Goal: Information Seeking & Learning: Check status

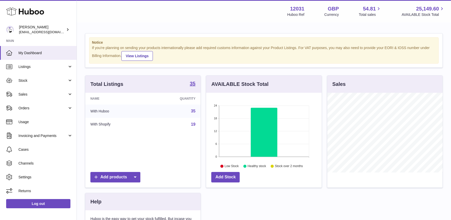
scroll to position [80, 115]
click at [34, 82] on span "Stock" at bounding box center [42, 80] width 49 height 5
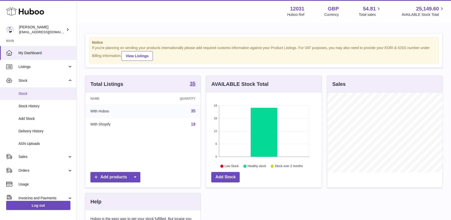
click at [34, 93] on span "Stock" at bounding box center [45, 93] width 54 height 5
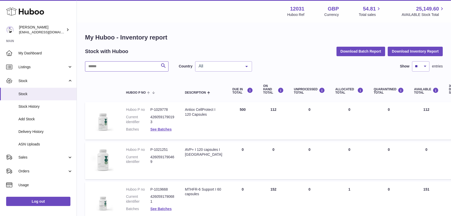
click at [120, 69] on input "text" at bounding box center [126, 66] width 83 height 10
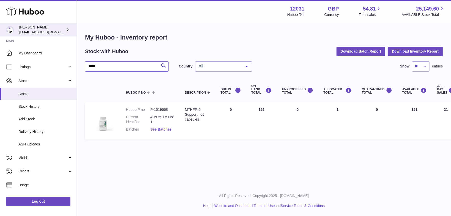
drag, startPoint x: 102, startPoint y: 67, endPoint x: 17, endPoint y: 29, distance: 93.6
click at [16, 57] on div "Huboo Fritzi Nicolaus admin@makewellforyou.com Main My Dashboard Listings Not w…" at bounding box center [225, 108] width 451 height 216
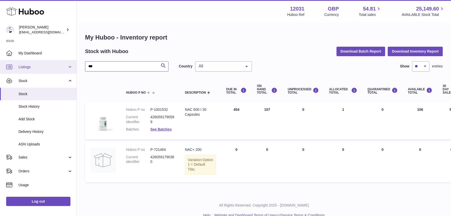
drag, startPoint x: 106, startPoint y: 66, endPoint x: 57, endPoint y: 63, distance: 49.2
click at [59, 66] on div "Huboo Fritzi Nicolaus admin@makewellforyou.com Main My Dashboard Listings Not w…" at bounding box center [225, 112] width 451 height 225
type input "********"
click at [21, 94] on span "Stock" at bounding box center [45, 93] width 54 height 5
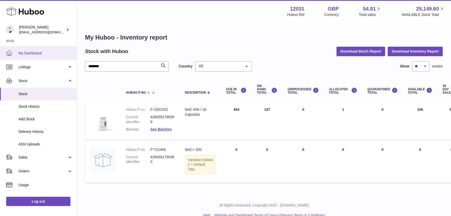
click at [28, 47] on link "My Dashboard" at bounding box center [38, 53] width 77 height 14
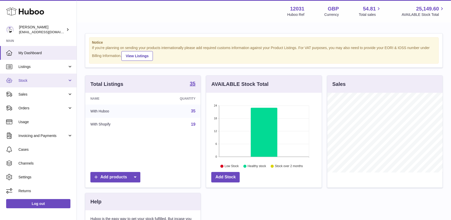
scroll to position [80, 115]
click at [29, 78] on link "Stock" at bounding box center [38, 81] width 77 height 14
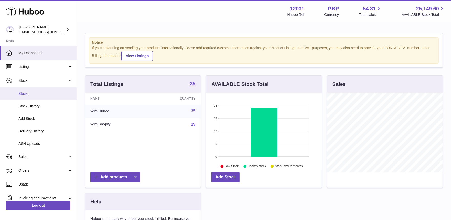
click at [32, 91] on span "Stock" at bounding box center [45, 93] width 54 height 5
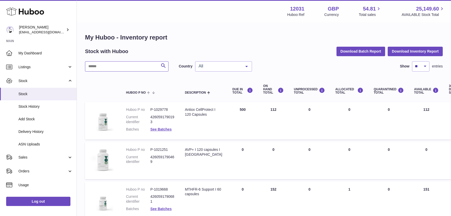
click at [94, 68] on input "text" at bounding box center [126, 66] width 83 height 10
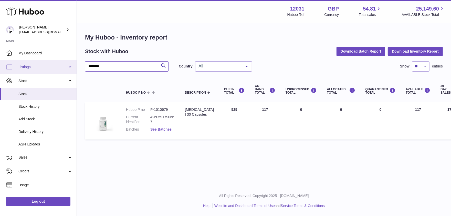
drag, startPoint x: 109, startPoint y: 67, endPoint x: 58, endPoint y: 64, distance: 51.8
click at [58, 64] on div "Huboo Fritzi Nicolaus admin@makewellforyou.com Main My Dashboard Listings Not w…" at bounding box center [225, 108] width 451 height 216
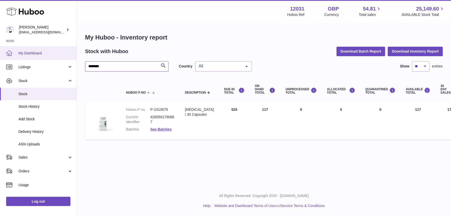
drag, startPoint x: 123, startPoint y: 68, endPoint x: 23, endPoint y: 51, distance: 102.1
click at [23, 51] on div "Huboo Fritzi Nicolaus admin@makewellforyou.com Main My Dashboard Listings Not w…" at bounding box center [225, 108] width 451 height 216
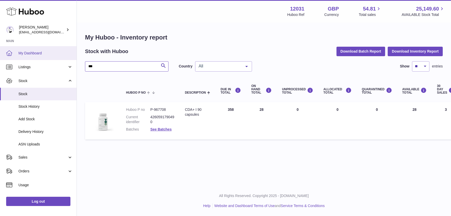
drag, startPoint x: 88, startPoint y: 65, endPoint x: 22, endPoint y: 57, distance: 66.2
click at [23, 58] on div "Huboo [PERSON_NAME] [EMAIL_ADDRESS][DOMAIN_NAME] Main My Dashboard Listings Not…" at bounding box center [225, 108] width 451 height 216
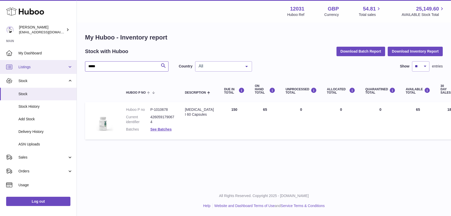
drag, startPoint x: 81, startPoint y: 65, endPoint x: 69, endPoint y: 63, distance: 12.2
click at [69, 63] on div "Huboo Fritzi Nicolaus admin@makewellforyou.com Main My Dashboard Listings Not w…" at bounding box center [225, 108] width 451 height 216
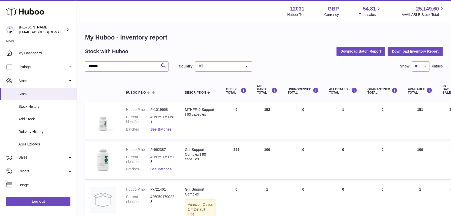
click at [154, 167] on link "See Batches" at bounding box center [160, 169] width 21 height 4
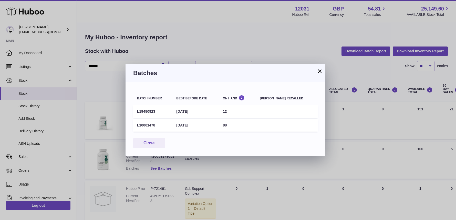
click at [320, 73] on button "×" at bounding box center [319, 71] width 6 height 6
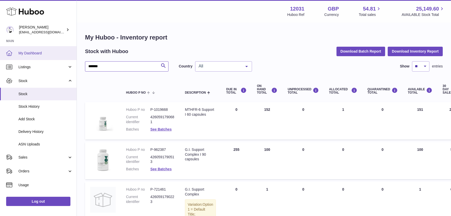
drag, startPoint x: 110, startPoint y: 67, endPoint x: 30, endPoint y: 58, distance: 80.4
click at [30, 58] on div "Huboo Fritzi Nicolaus admin@makewellforyou.com Main My Dashboard Listings Not w…" at bounding box center [225, 135] width 451 height 270
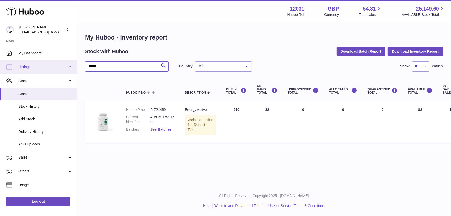
drag, startPoint x: 110, startPoint y: 67, endPoint x: 31, endPoint y: 65, distance: 79.1
click at [37, 67] on div "Huboo Fritzi Nicolaus admin@makewellforyou.com Main My Dashboard Listings Not w…" at bounding box center [225, 108] width 451 height 216
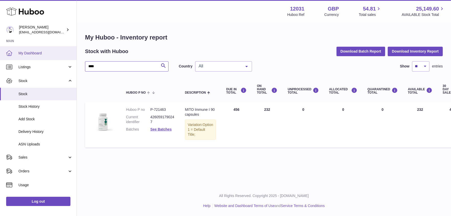
drag, startPoint x: 109, startPoint y: 66, endPoint x: 14, endPoint y: 45, distance: 96.8
click at [19, 47] on div "Huboo [PERSON_NAME] [EMAIL_ADDRESS][DOMAIN_NAME] Main My Dashboard Listings Not…" at bounding box center [225, 108] width 451 height 216
drag, startPoint x: 100, startPoint y: 66, endPoint x: 27, endPoint y: 42, distance: 76.8
click at [31, 48] on div "Huboo Fritzi Nicolaus admin@makewellforyou.com Main My Dashboard Listings Not w…" at bounding box center [225, 108] width 451 height 216
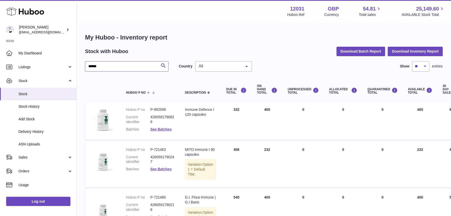
drag, startPoint x: 115, startPoint y: 69, endPoint x: -3, endPoint y: 50, distance: 119.0
click at [0, 50] on html ".st0{fill:#141414;}" at bounding box center [225, 108] width 451 height 216
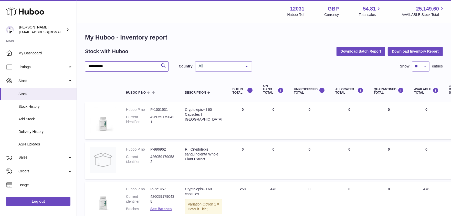
drag, startPoint x: 108, startPoint y: 68, endPoint x: 27, endPoint y: 45, distance: 84.4
click at [28, 46] on div "**********" at bounding box center [225, 132] width 451 height 264
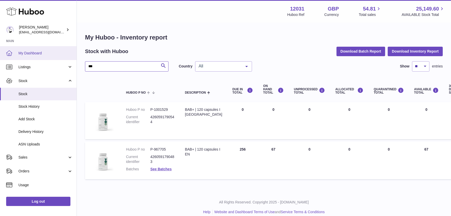
drag, startPoint x: 106, startPoint y: 66, endPoint x: 37, endPoint y: 57, distance: 69.3
click at [38, 59] on div "Huboo [PERSON_NAME] [EMAIL_ADDRESS][DOMAIN_NAME] Main My Dashboard Listings Not…" at bounding box center [225, 111] width 451 height 222
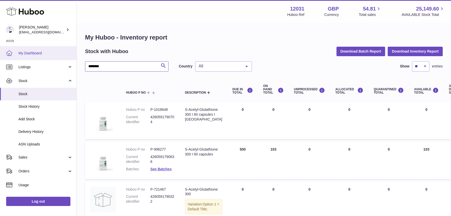
drag, startPoint x: 105, startPoint y: 68, endPoint x: 27, endPoint y: 59, distance: 79.4
click at [29, 59] on div "Huboo Fritzi Nicolaus admin@makewellforyou.com Main My Dashboard Listings Not w…" at bounding box center [225, 132] width 451 height 265
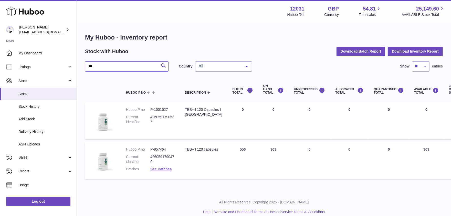
drag, startPoint x: 105, startPoint y: 64, endPoint x: 36, endPoint y: 46, distance: 72.1
click at [42, 54] on div "Huboo [PERSON_NAME] [EMAIL_ADDRESS][DOMAIN_NAME] Main My Dashboard Listings Not…" at bounding box center [225, 111] width 451 height 222
drag, startPoint x: 103, startPoint y: 66, endPoint x: 42, endPoint y: 50, distance: 63.7
click at [43, 58] on div "Huboo Fritzi Nicolaus admin@makewellforyou.com Main My Dashboard Listings Not w…" at bounding box center [225, 111] width 451 height 222
type input "***"
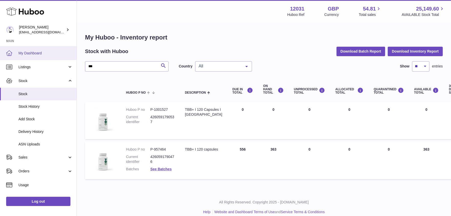
click at [20, 52] on span "My Dashboard" at bounding box center [45, 53] width 54 height 5
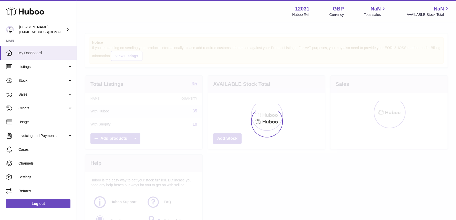
click at [12, 91] on link "Sales" at bounding box center [38, 95] width 77 height 14
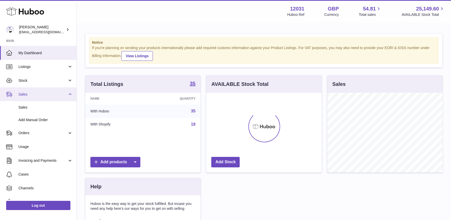
scroll to position [80, 115]
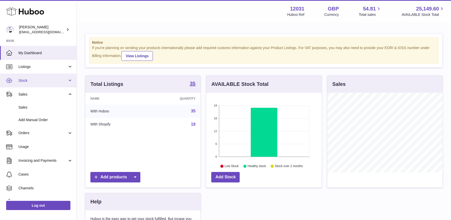
click at [26, 83] on link "Stock" at bounding box center [38, 81] width 77 height 14
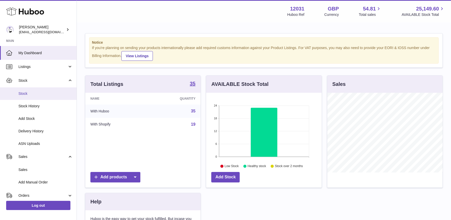
click at [27, 93] on span "Stock" at bounding box center [45, 93] width 54 height 5
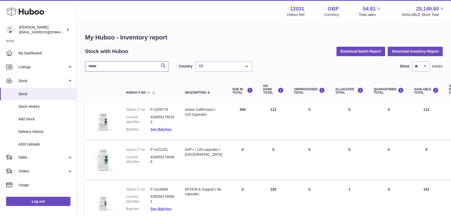
click at [116, 63] on input "text" at bounding box center [126, 66] width 83 height 10
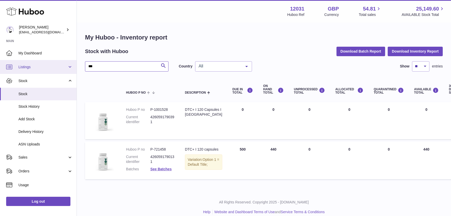
drag, startPoint x: 100, startPoint y: 66, endPoint x: 23, endPoint y: 65, distance: 77.1
click at [24, 65] on div "Huboo [PERSON_NAME] [EMAIL_ADDRESS][DOMAIN_NAME] Main My Dashboard Listings Not…" at bounding box center [225, 111] width 451 height 222
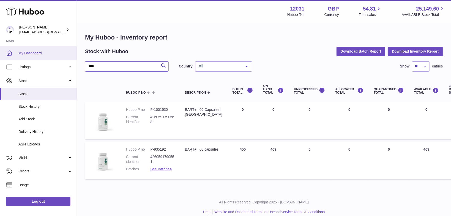
drag, startPoint x: 117, startPoint y: 66, endPoint x: 25, endPoint y: 47, distance: 93.3
click at [28, 54] on div "Huboo [PERSON_NAME] [EMAIL_ADDRESS][DOMAIN_NAME] Main My Dashboard Listings Not…" at bounding box center [225, 111] width 451 height 222
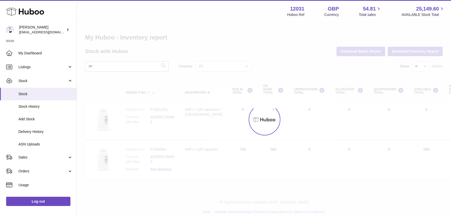
type input "***"
